Goal: Use online tool/utility

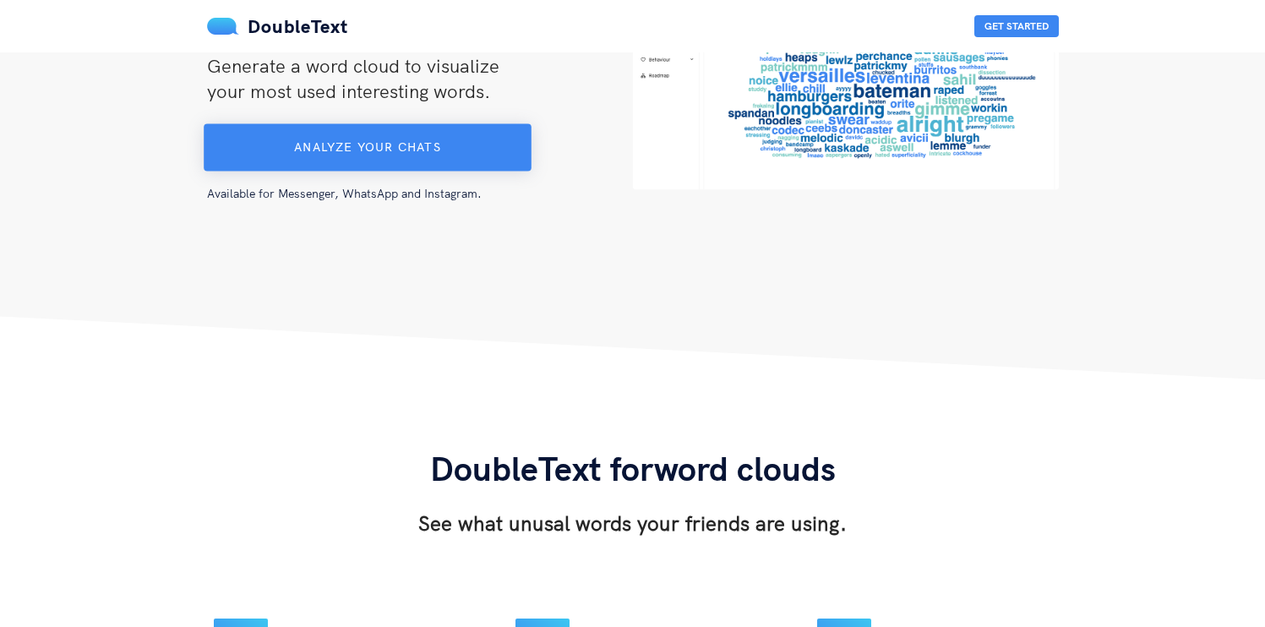
scroll to position [231, 0]
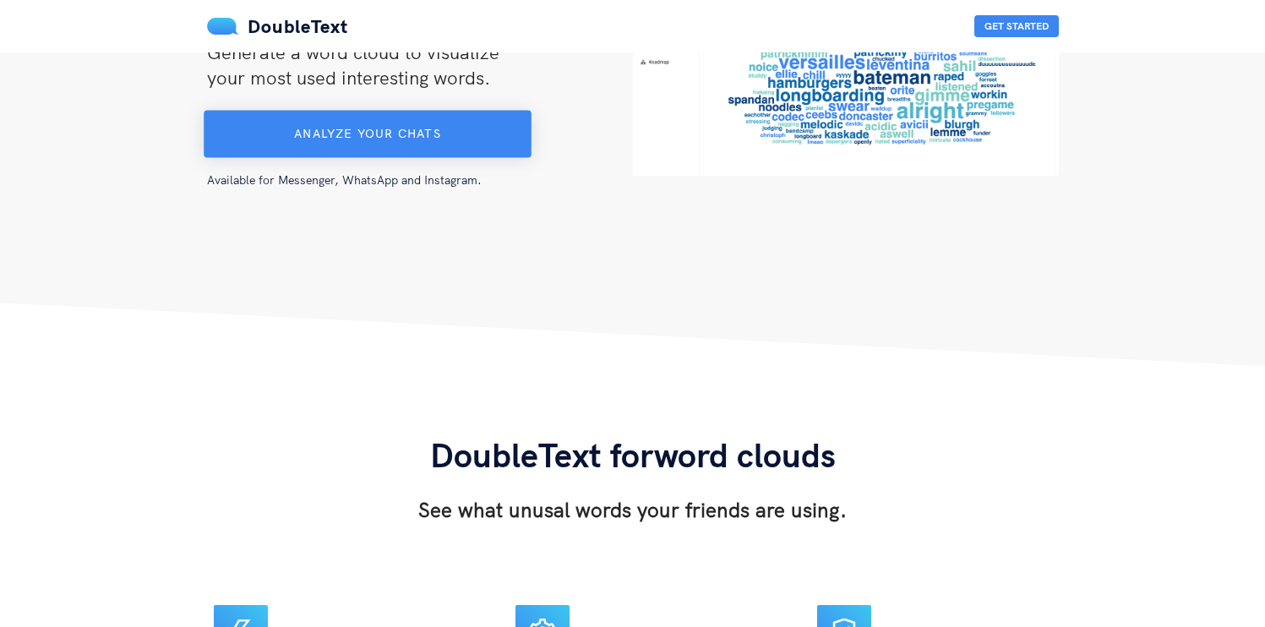
click at [406, 139] on span "Analyze your chats" at bounding box center [367, 133] width 146 height 15
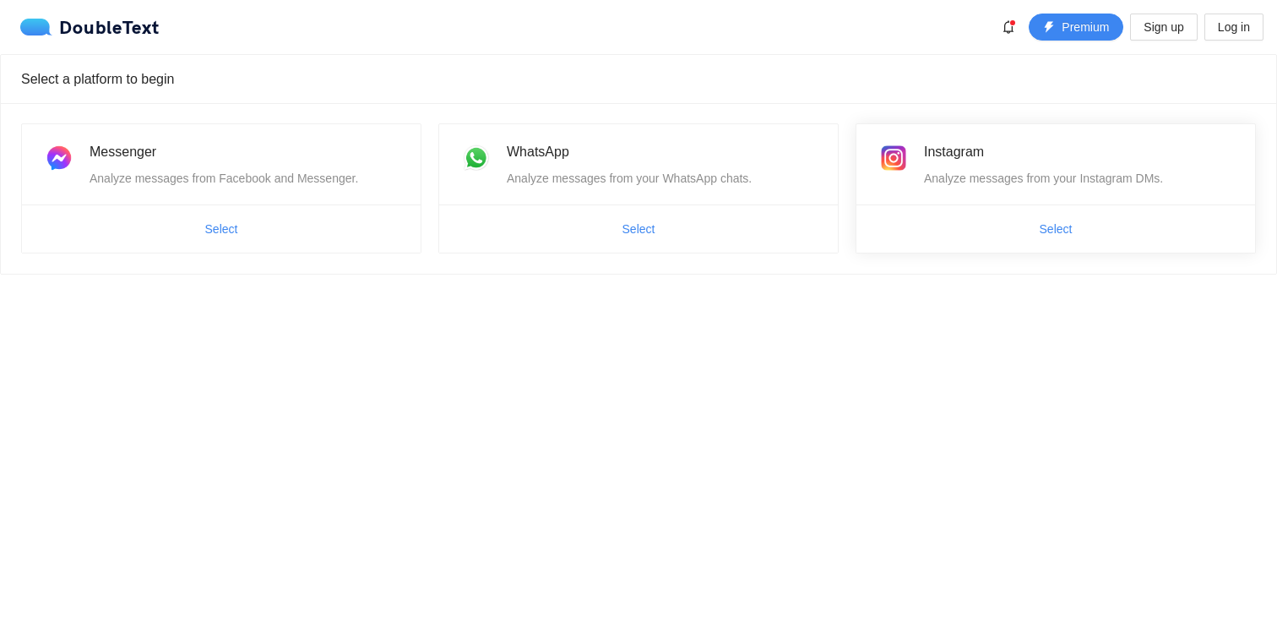
click at [888, 232] on span "Select" at bounding box center [1056, 228] width 399 height 27
